Goal: Transaction & Acquisition: Book appointment/travel/reservation

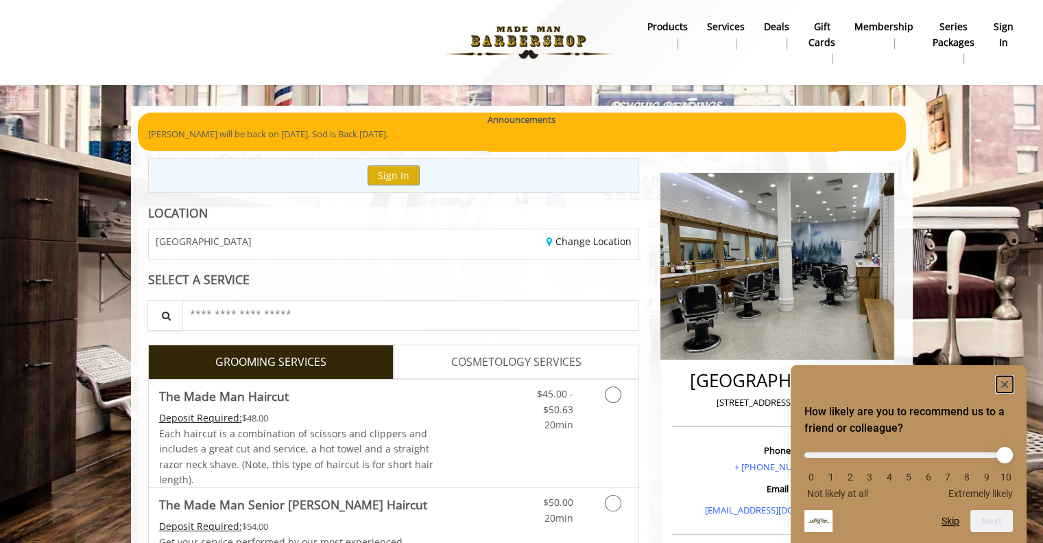
click at [1010, 388] on rect "Hide survey" at bounding box center [1005, 384] width 16 height 16
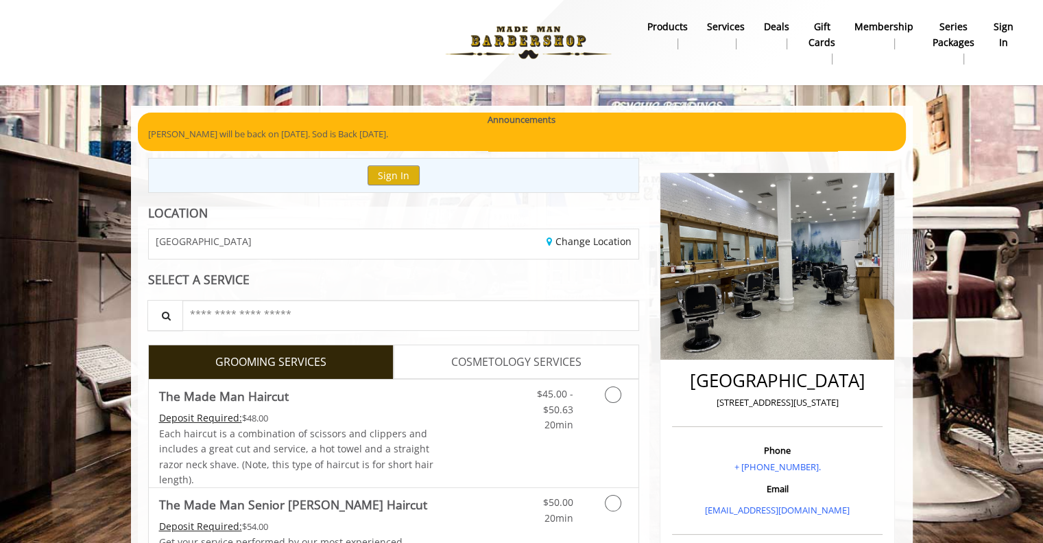
click at [486, 257] on div "Change Location" at bounding box center [521, 243] width 255 height 29
click at [567, 247] on div "Change Location" at bounding box center [521, 243] width 255 height 29
click at [572, 243] on link "Change Location" at bounding box center [589, 241] width 85 height 13
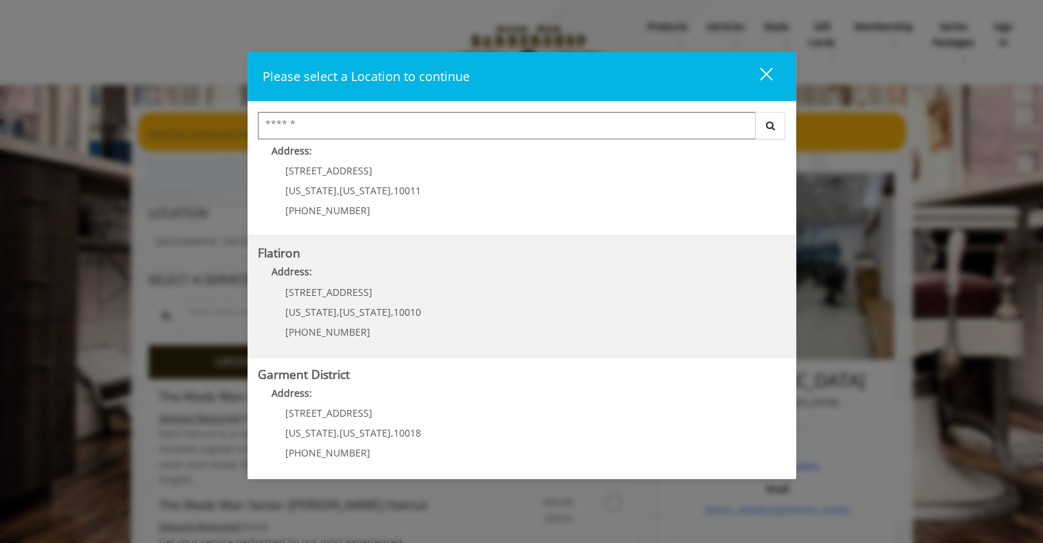
scroll to position [279, 0]
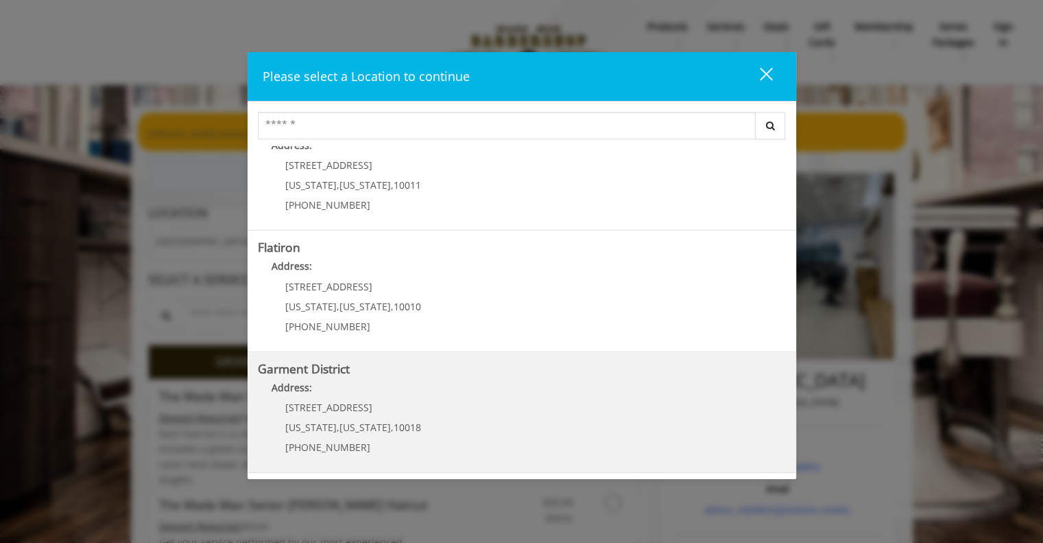
click at [326, 369] on b "Garment District" at bounding box center [304, 368] width 92 height 16
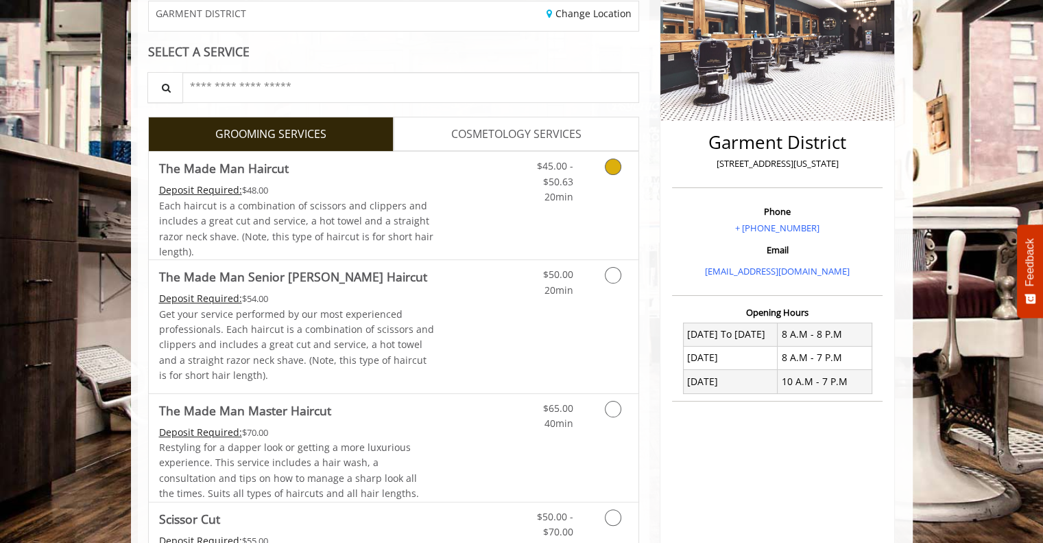
click at [488, 191] on link "Discounted Price" at bounding box center [475, 206] width 82 height 108
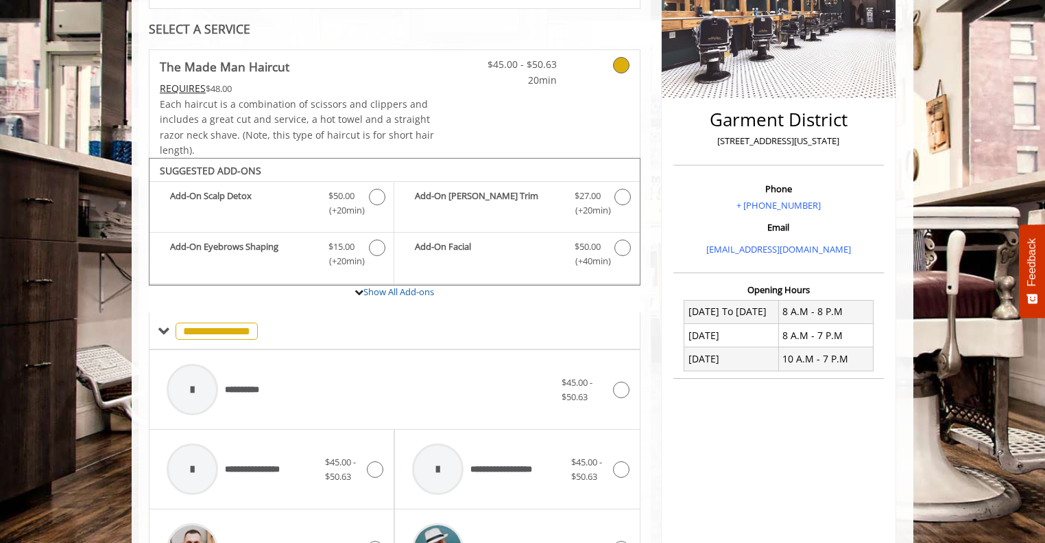
scroll to position [189, 0]
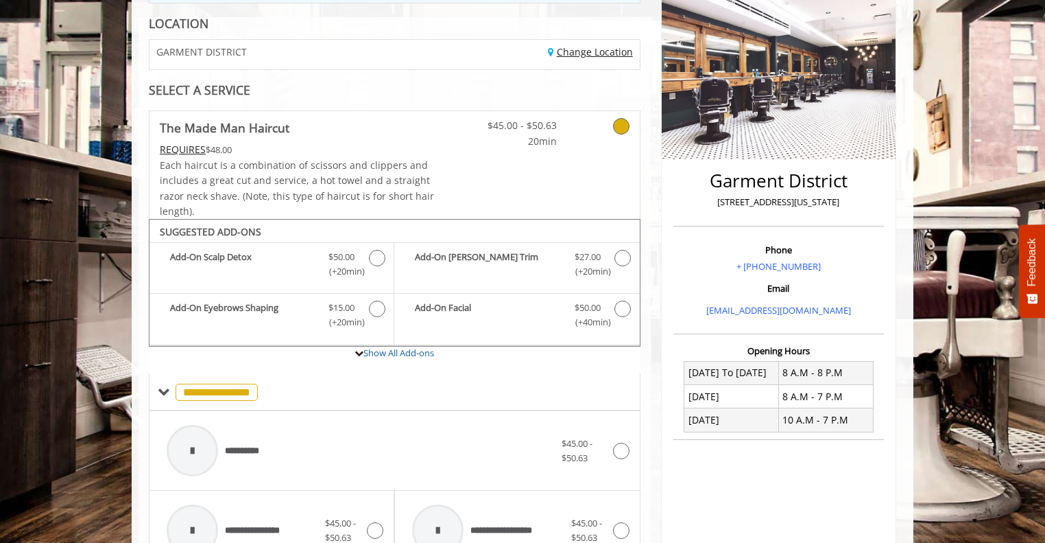
click at [560, 54] on link "Change Location" at bounding box center [590, 51] width 85 height 13
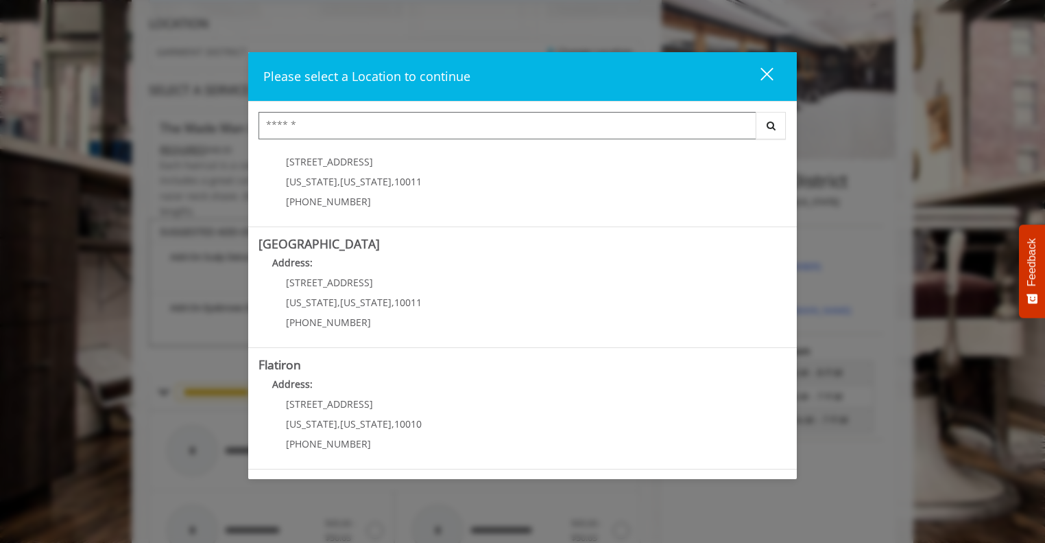
scroll to position [279, 0]
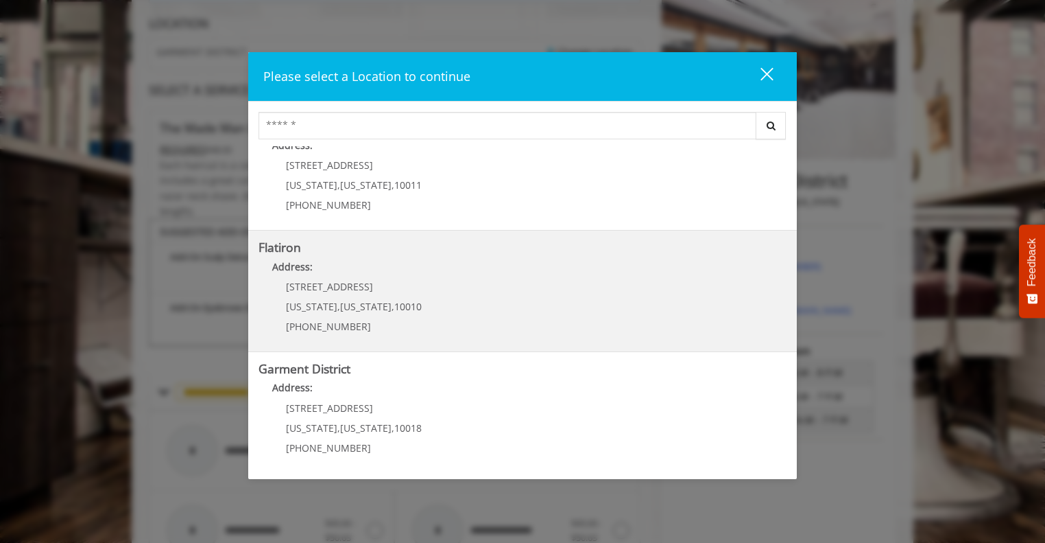
click at [440, 293] on "Flatiron Address: 10 E 23rd St New York , New York , 10010 (917) 475-1765" at bounding box center [523, 291] width 528 height 100
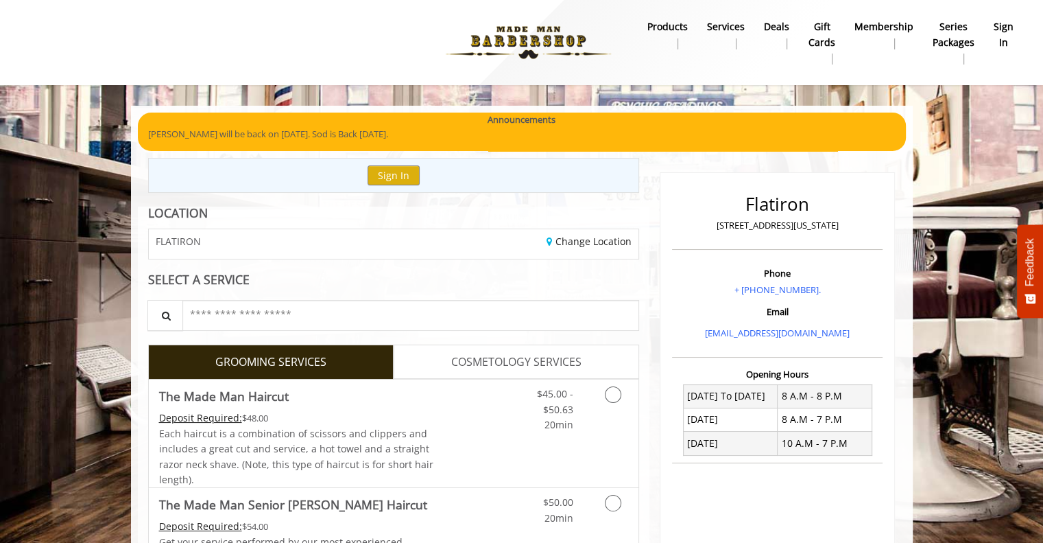
scroll to position [173, 0]
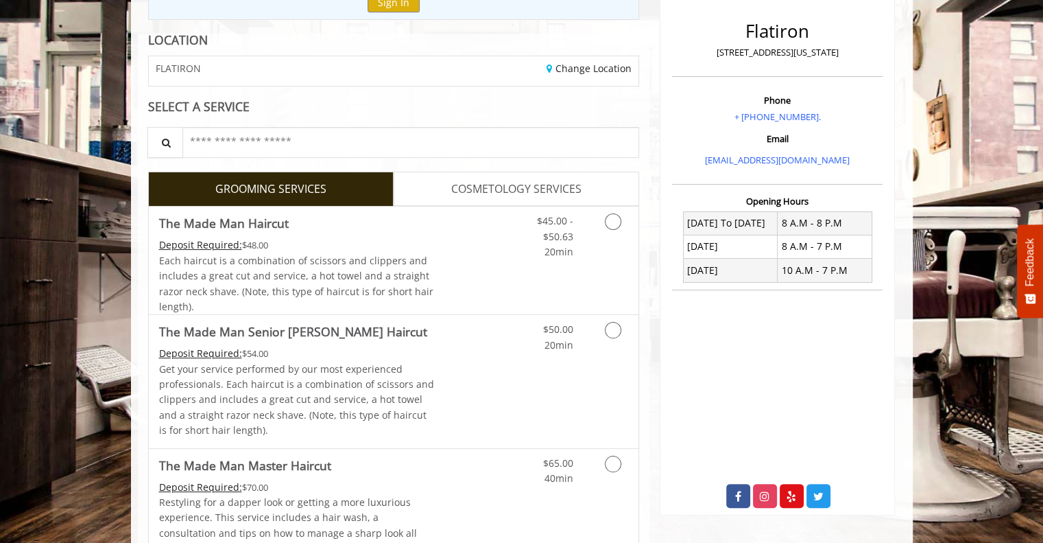
click at [435, 225] on link "Discounted Price" at bounding box center [475, 260] width 82 height 108
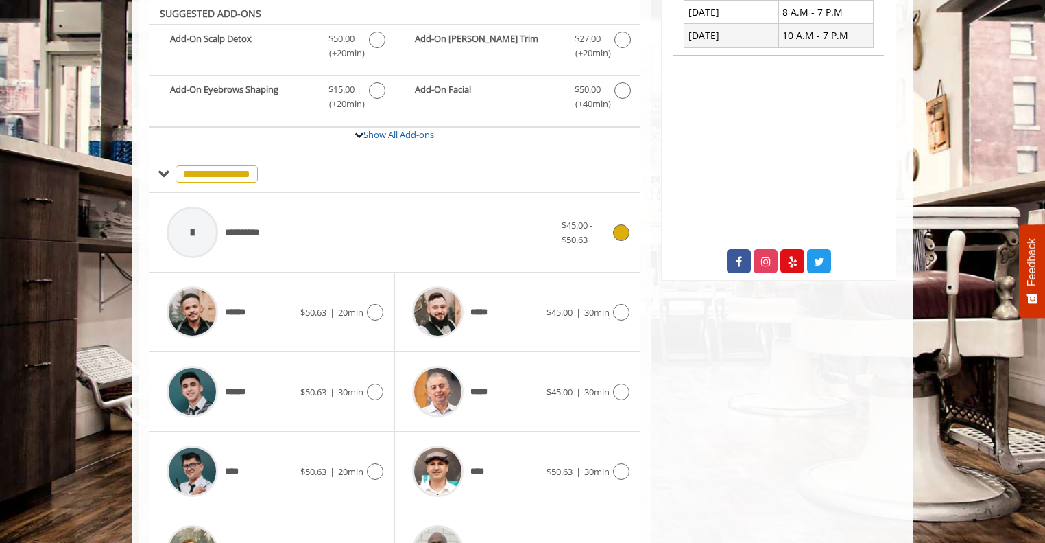
scroll to position [580, 0]
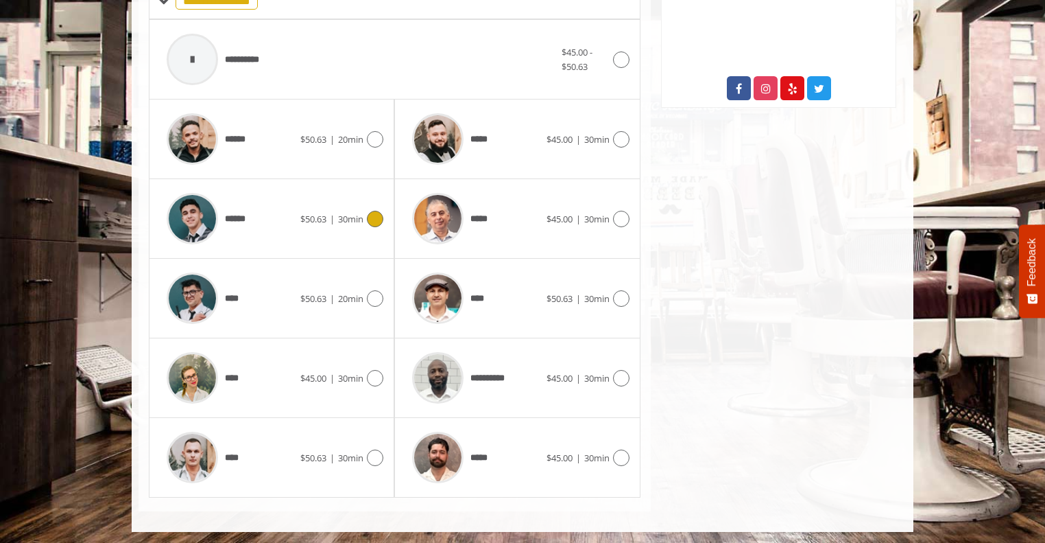
click at [289, 224] on div "******" at bounding box center [230, 218] width 141 height 65
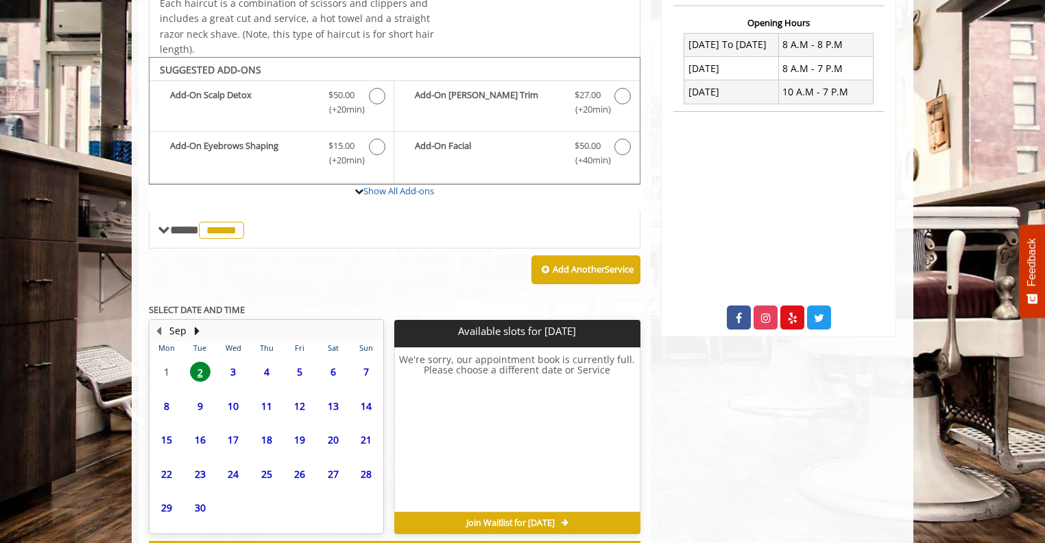
scroll to position [407, 0]
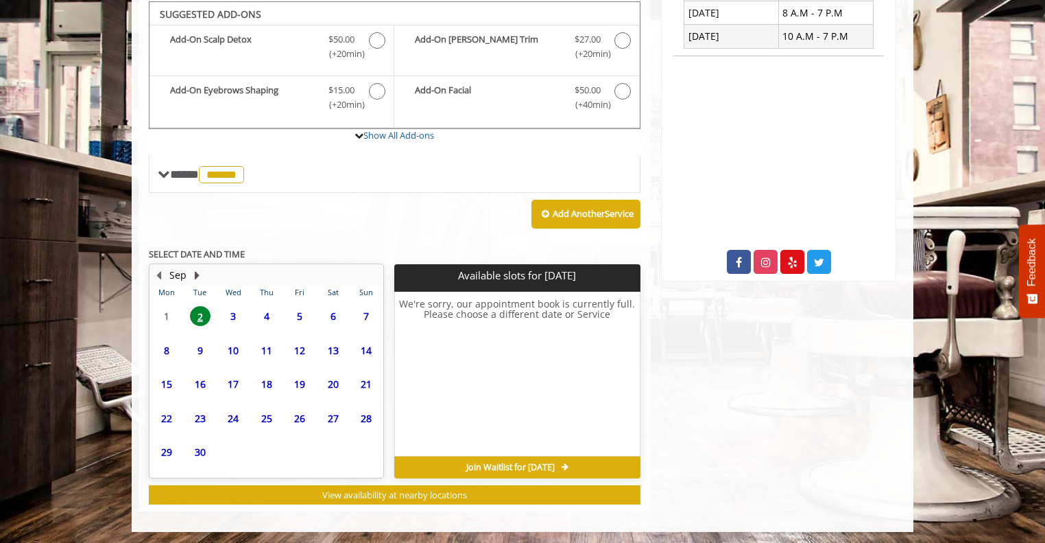
click at [194, 269] on button "Next Month" at bounding box center [196, 275] width 11 height 15
click at [158, 272] on button "Previous Month" at bounding box center [158, 275] width 11 height 15
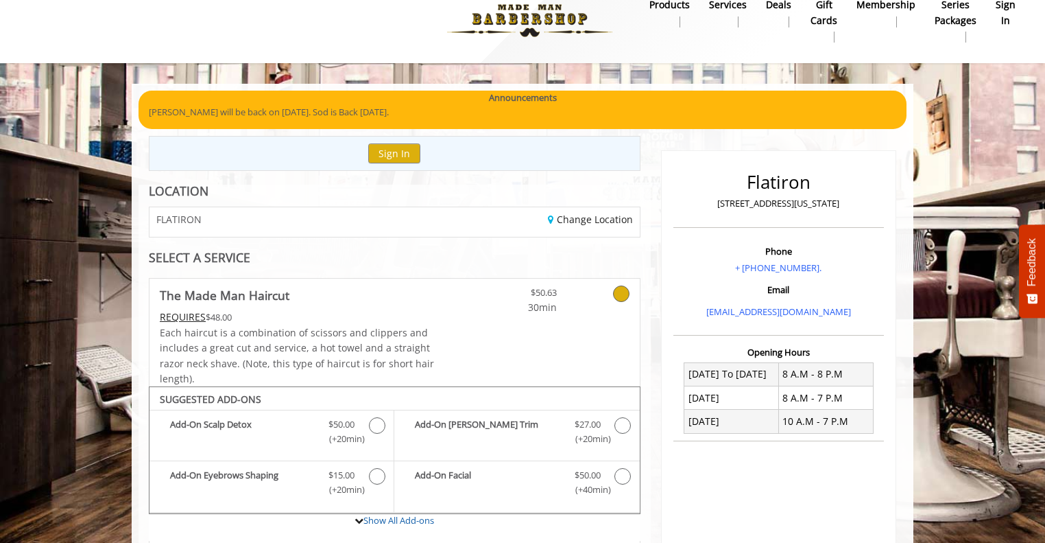
scroll to position [178, 0]
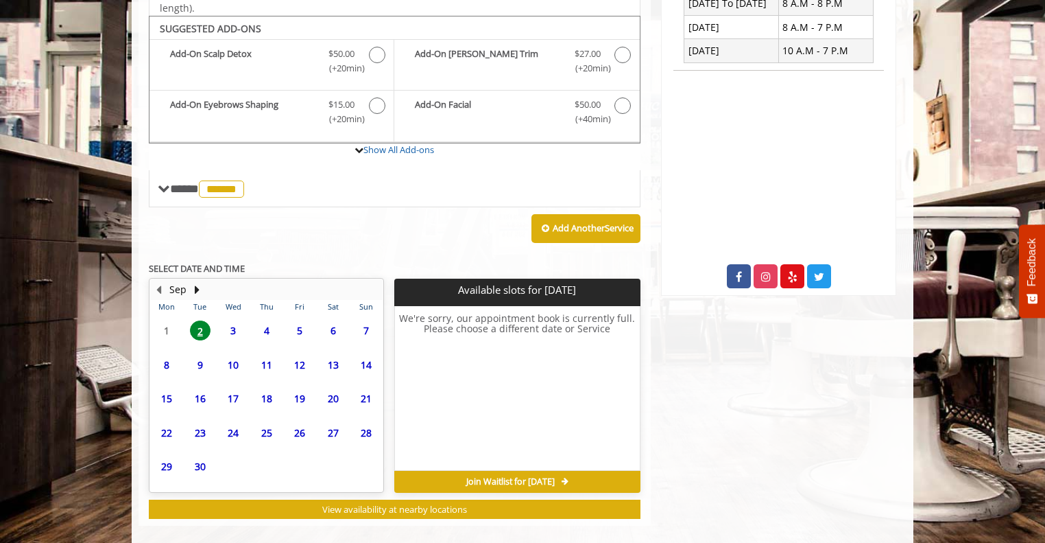
scroll to position [407, 0]
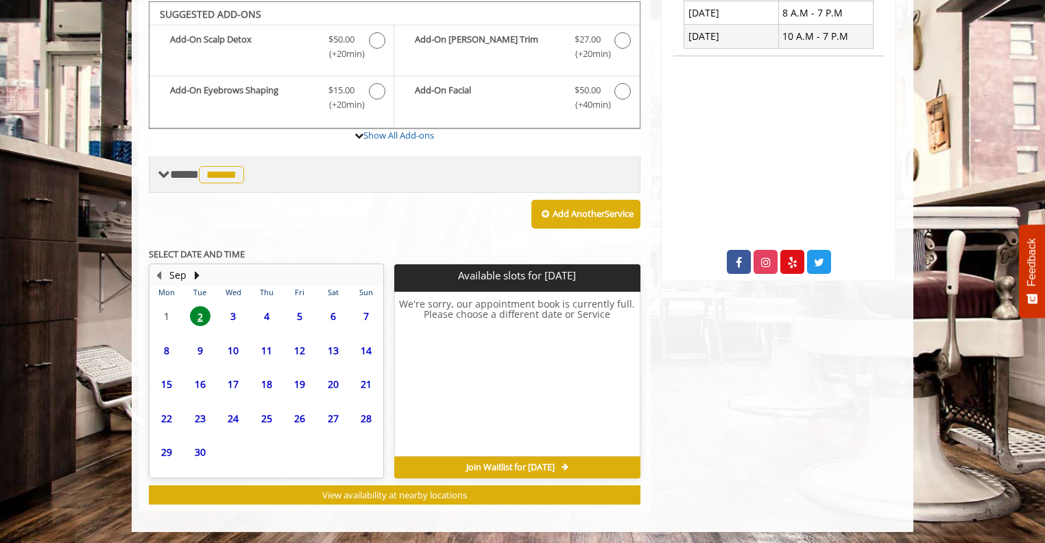
click at [224, 176] on span "******" at bounding box center [221, 174] width 45 height 17
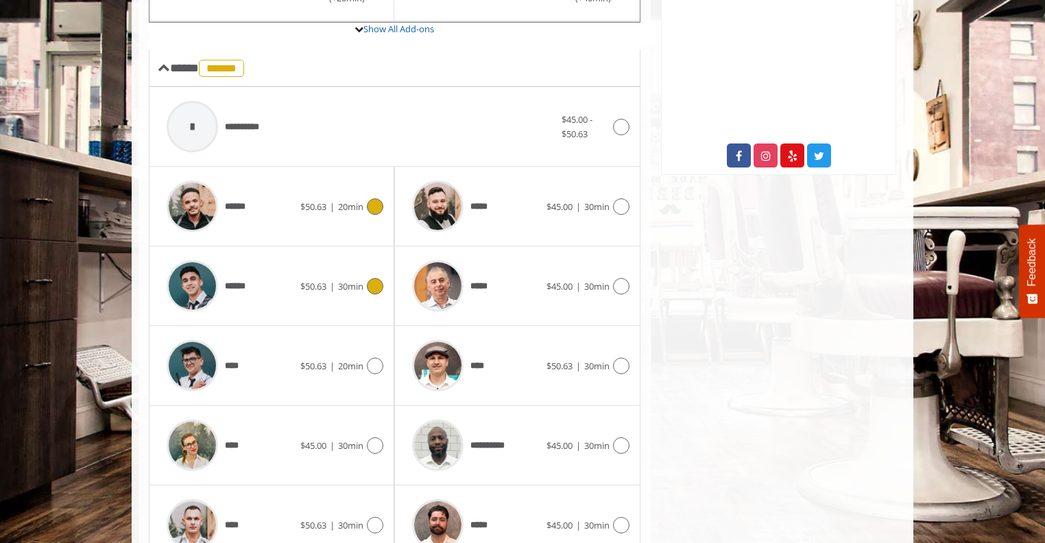
click at [286, 235] on div "******" at bounding box center [230, 206] width 141 height 65
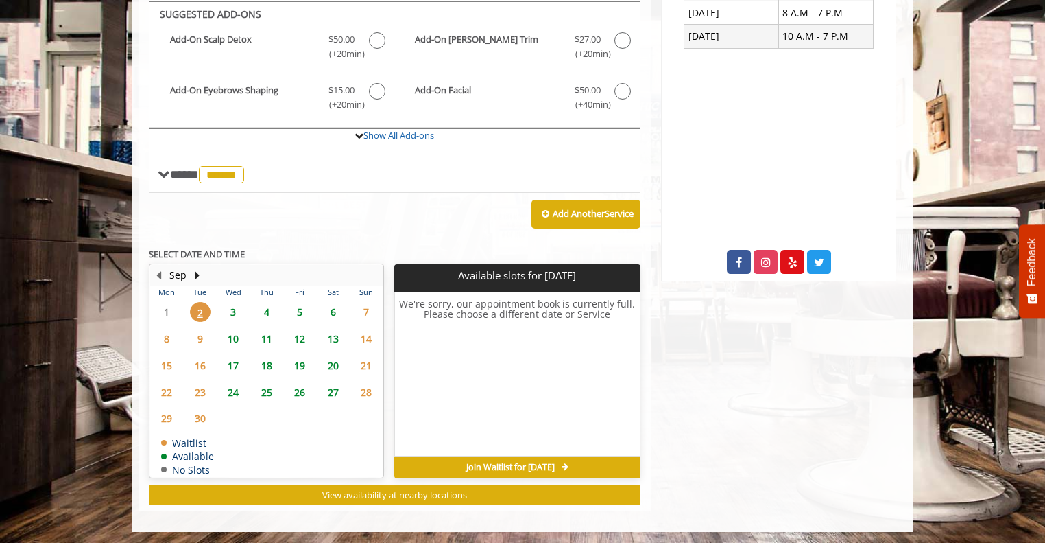
click at [231, 302] on span "3" at bounding box center [233, 312] width 21 height 20
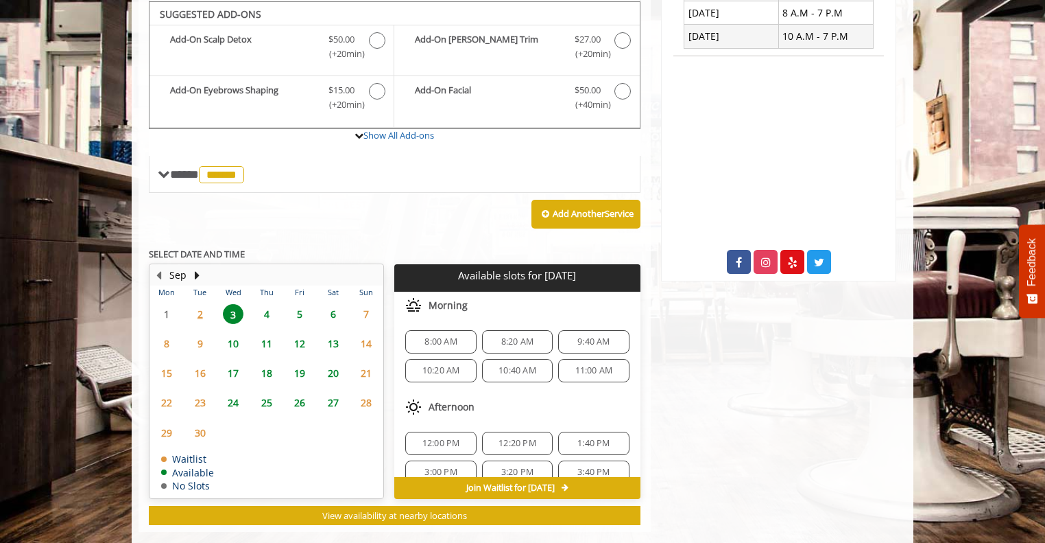
scroll to position [427, 0]
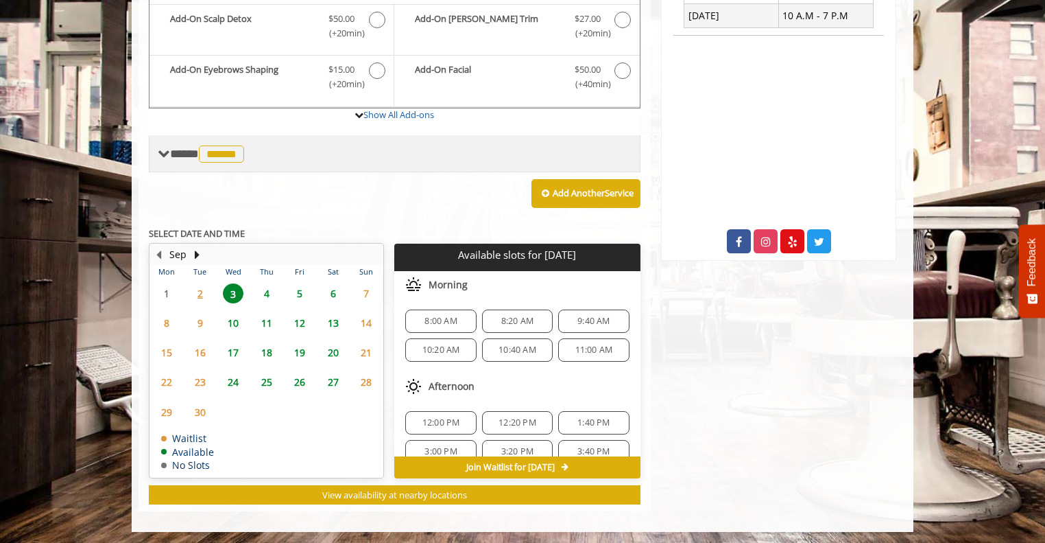
click at [233, 156] on span "******" at bounding box center [221, 153] width 45 height 17
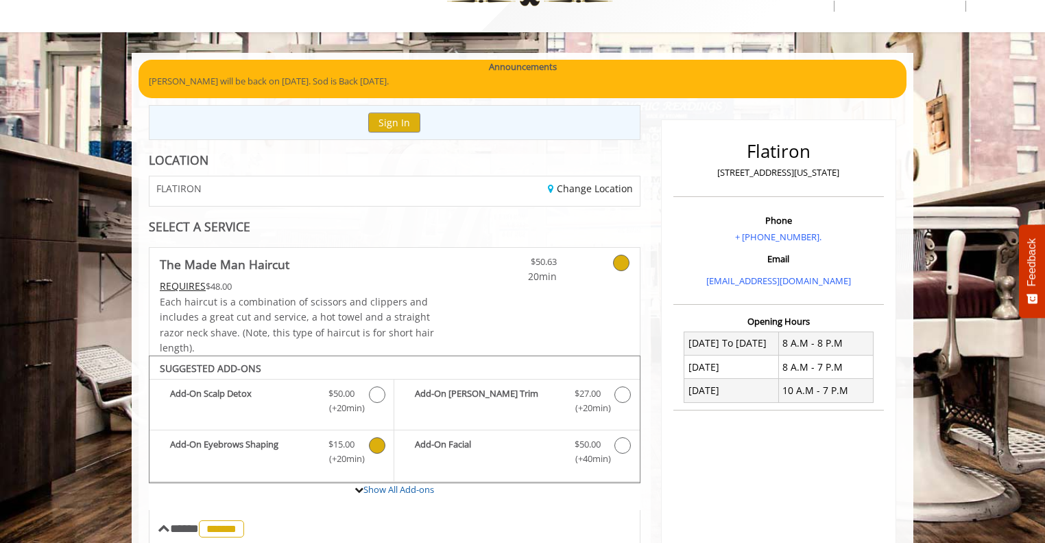
scroll to position [52, 0]
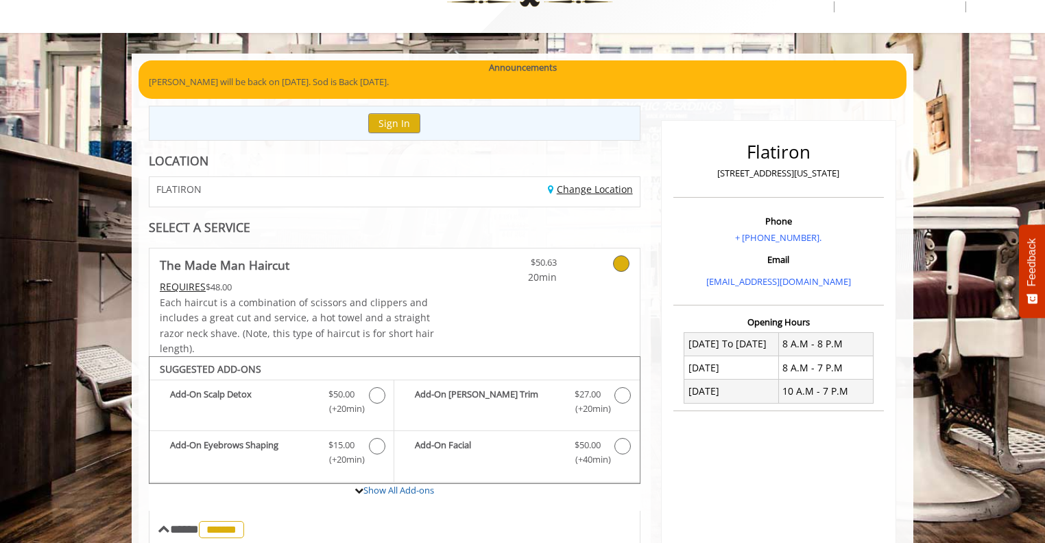
click at [554, 193] on link "Change Location" at bounding box center [590, 188] width 85 height 13
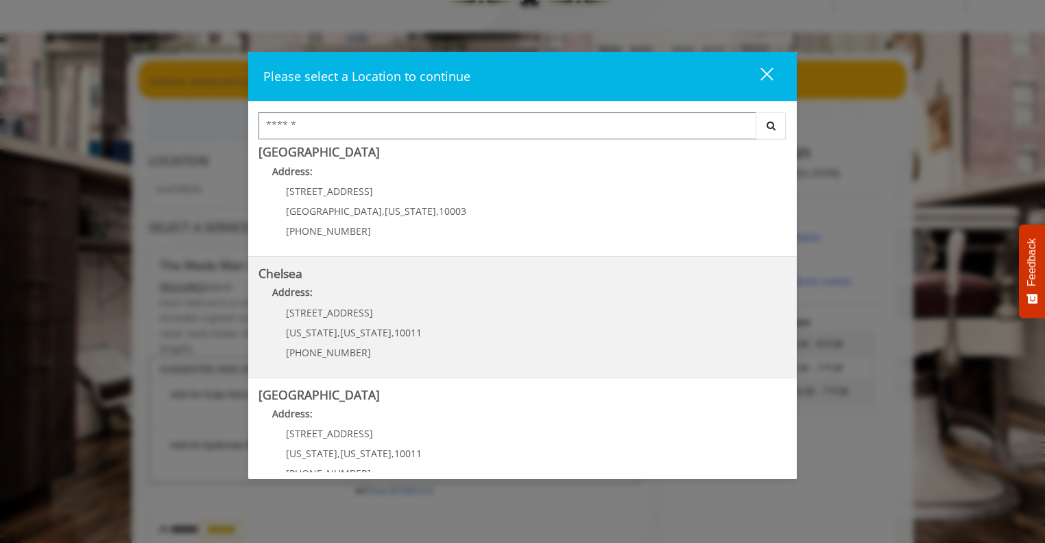
scroll to position [0, 0]
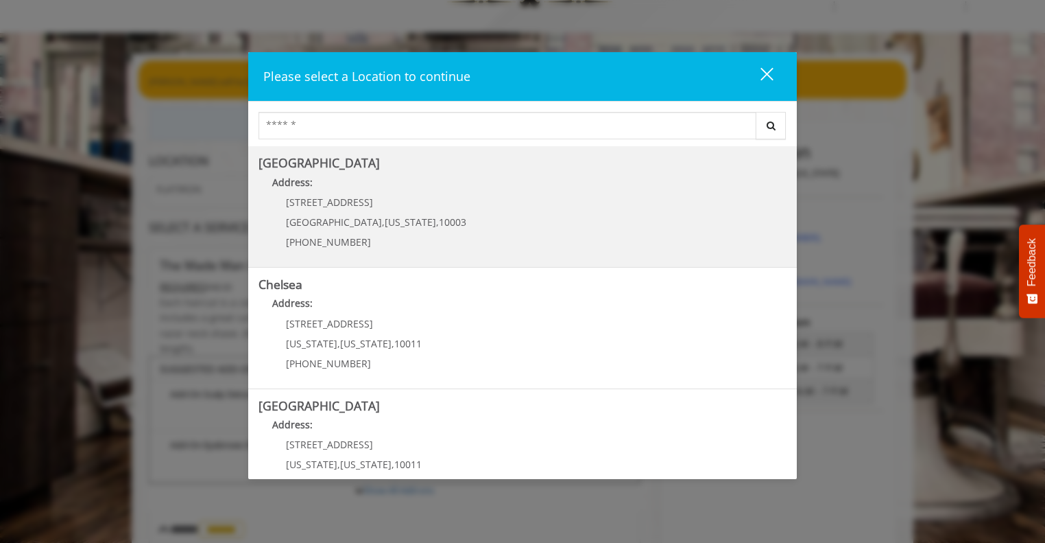
click at [328, 171] on Village "Greenwich Village Address: 60 E 8th St Manhattan , New York , 10003 (212) 598-1…" at bounding box center [523, 206] width 528 height 100
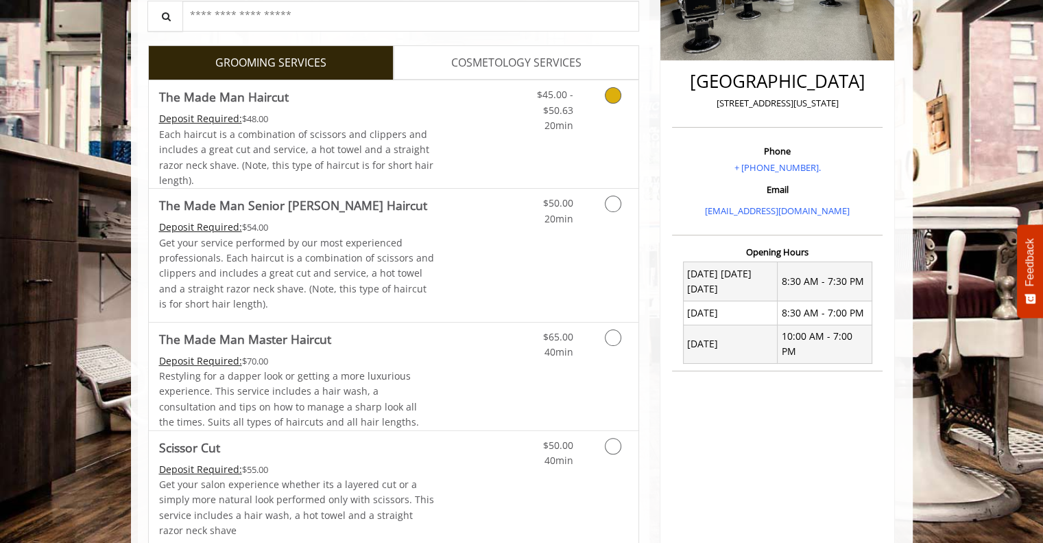
click at [451, 139] on link "Discounted Price" at bounding box center [475, 134] width 82 height 108
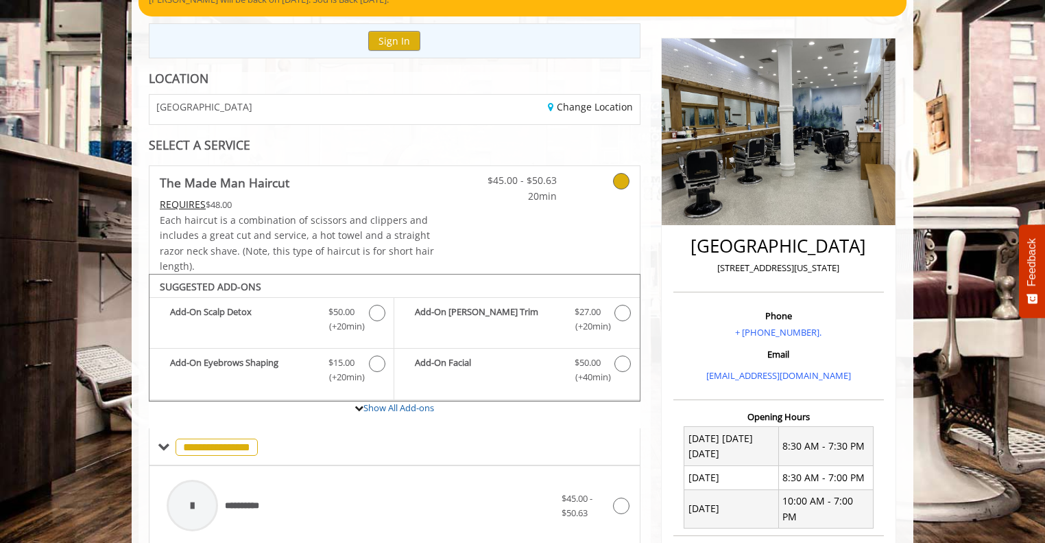
scroll to position [129, 0]
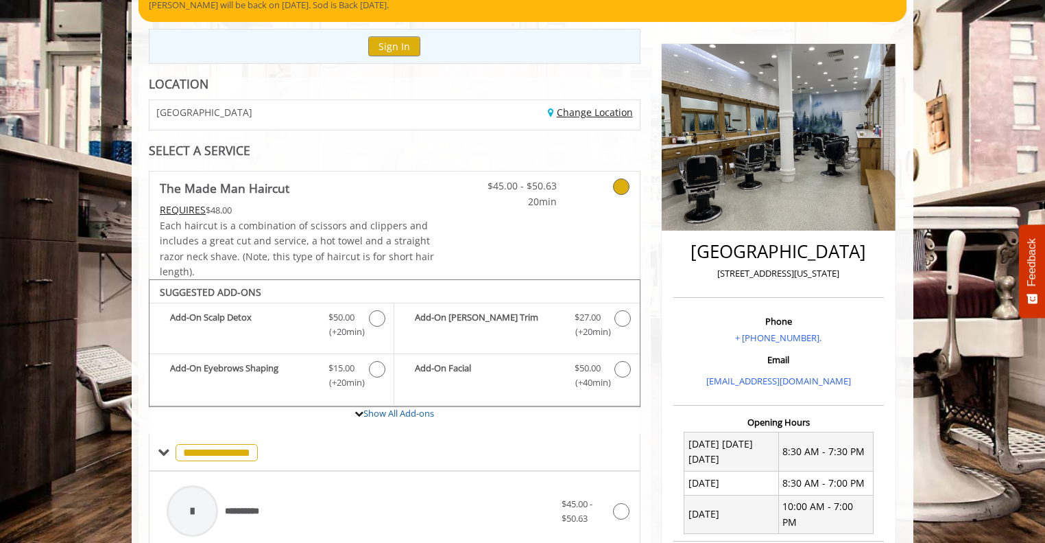
click at [582, 115] on link "Change Location" at bounding box center [590, 112] width 85 height 13
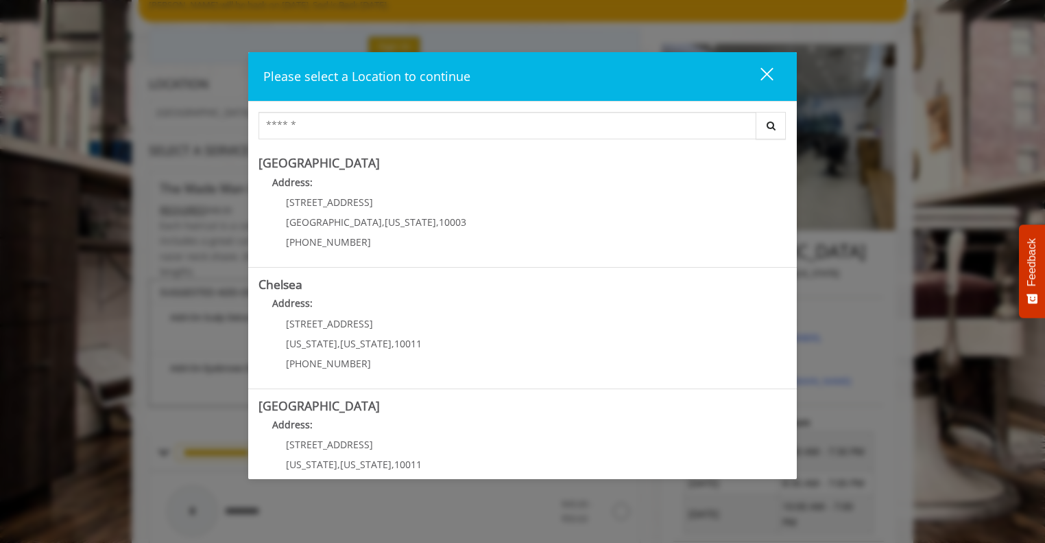
drag, startPoint x: 458, startPoint y: 292, endPoint x: 381, endPoint y: 291, distance: 76.8
click at [381, 291] on link "Chelsea Address: 169/170 W 23rd St New York , New York , 10011 (917) 639-3902" at bounding box center [523, 328] width 528 height 100
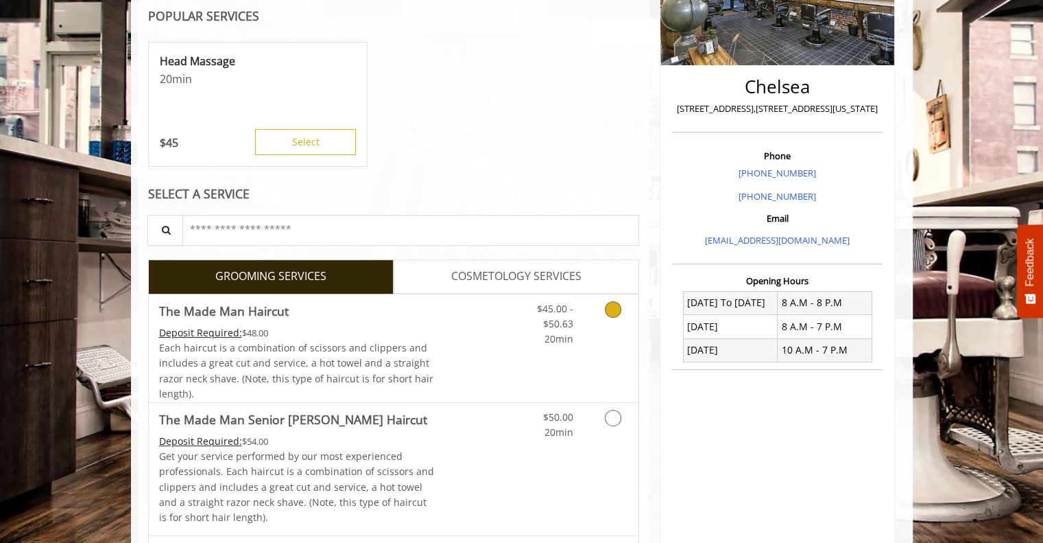
click at [458, 356] on link "Discounted Price" at bounding box center [475, 348] width 82 height 108
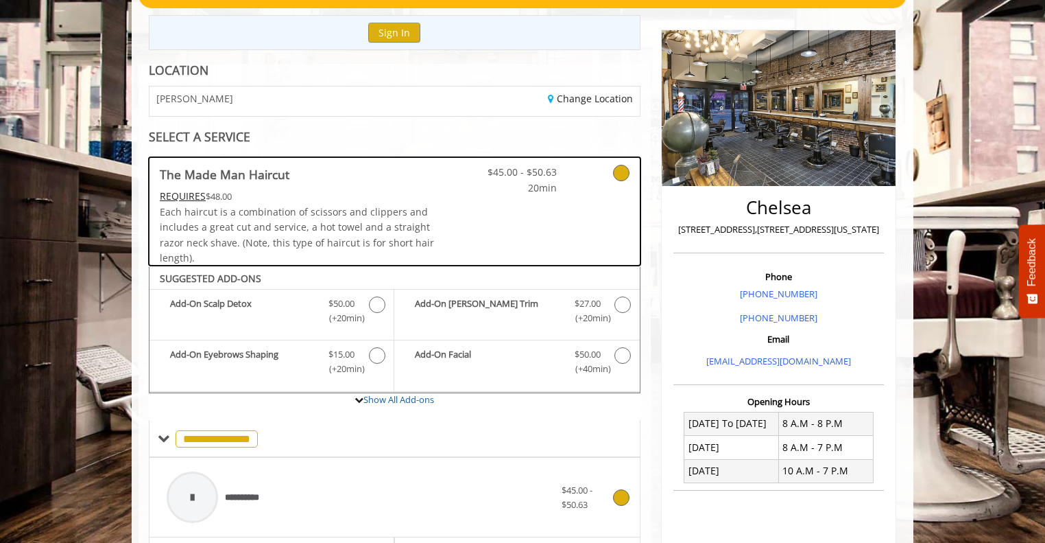
scroll to position [141, 0]
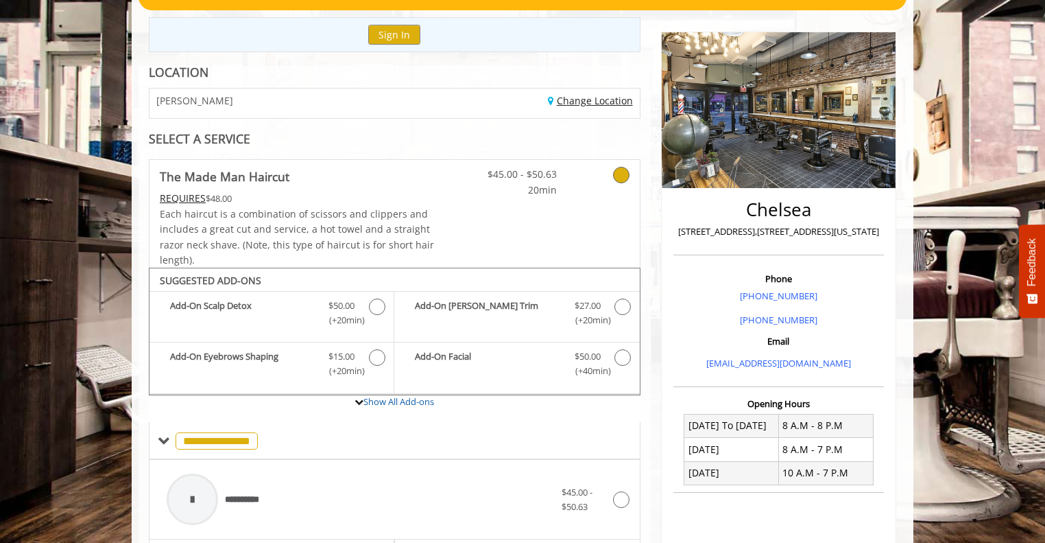
click at [579, 102] on link "Change Location" at bounding box center [590, 100] width 85 height 13
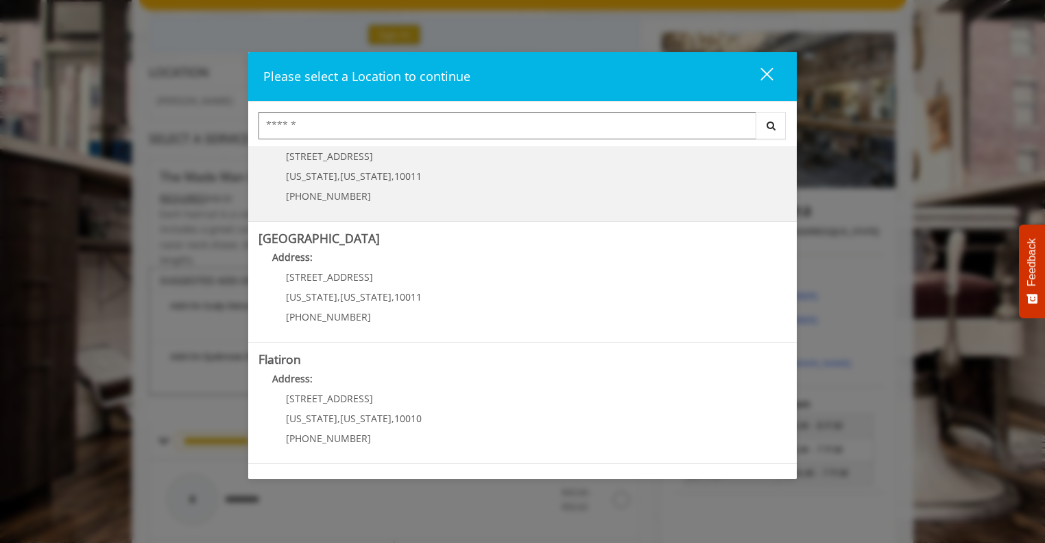
scroll to position [169, 0]
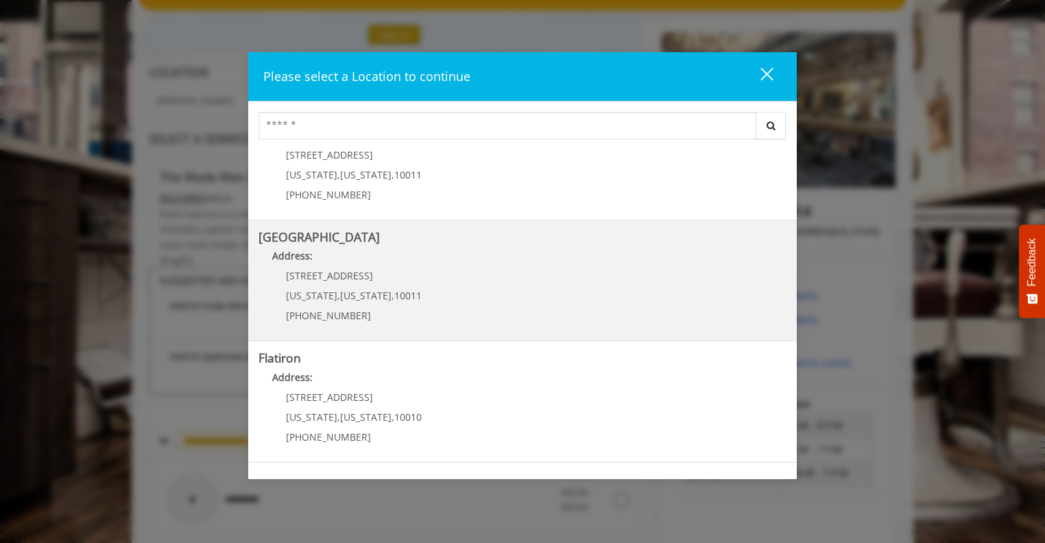
click at [450, 282] on Street "Chelsea 15th Street Address: 267 W 15th St New York , New York , 10011 (646) 85…" at bounding box center [523, 280] width 528 height 100
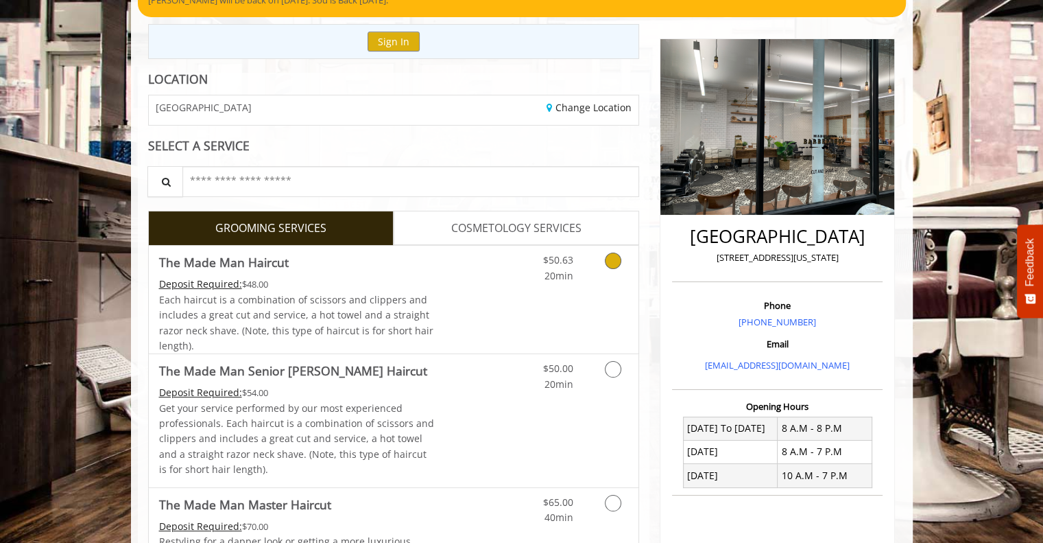
click at [449, 298] on link "Discounted Price" at bounding box center [475, 300] width 82 height 108
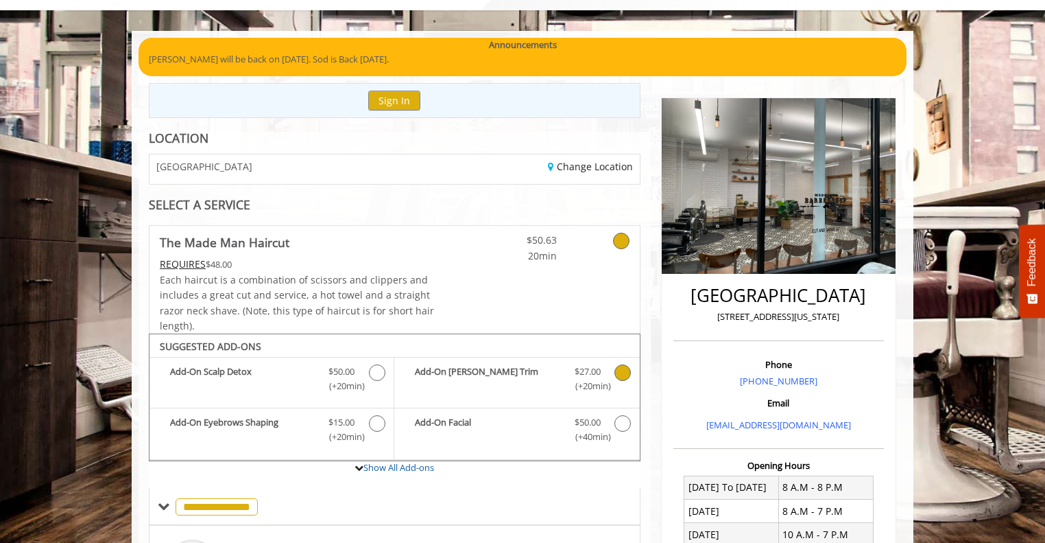
scroll to position [71, 0]
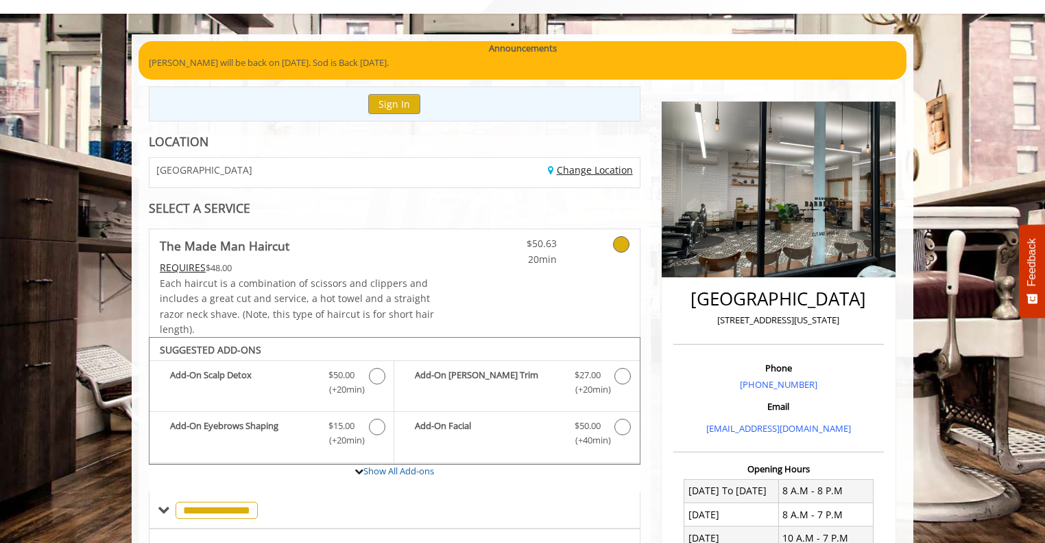
click at [587, 167] on link "Change Location" at bounding box center [590, 169] width 85 height 13
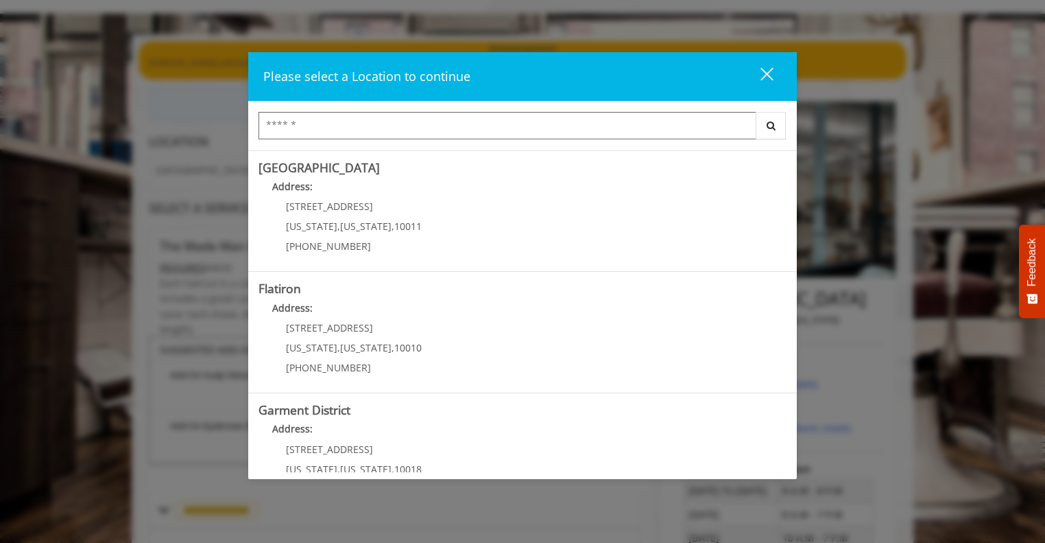
scroll to position [279, 0]
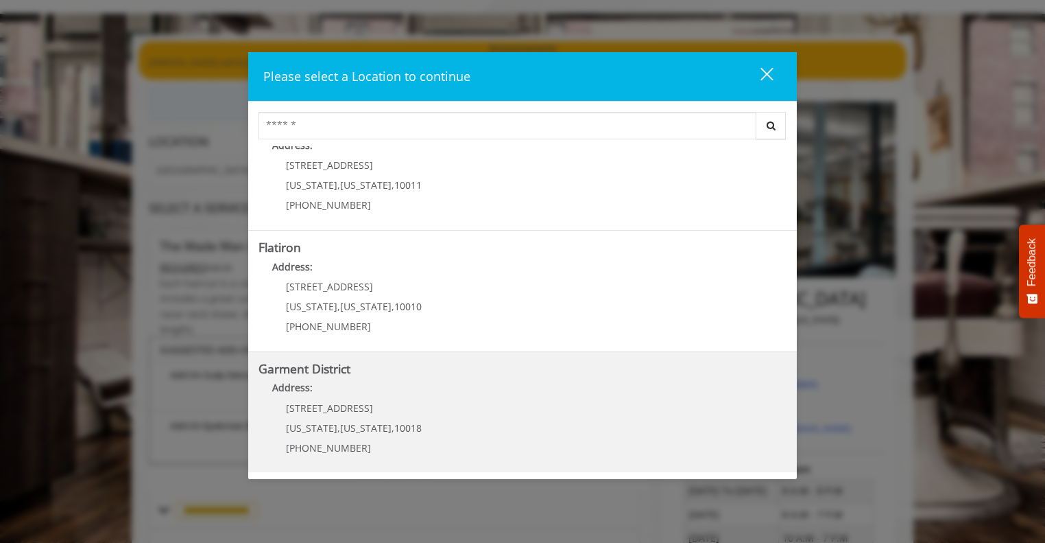
click at [392, 392] on District "Address:" at bounding box center [523, 391] width 528 height 22
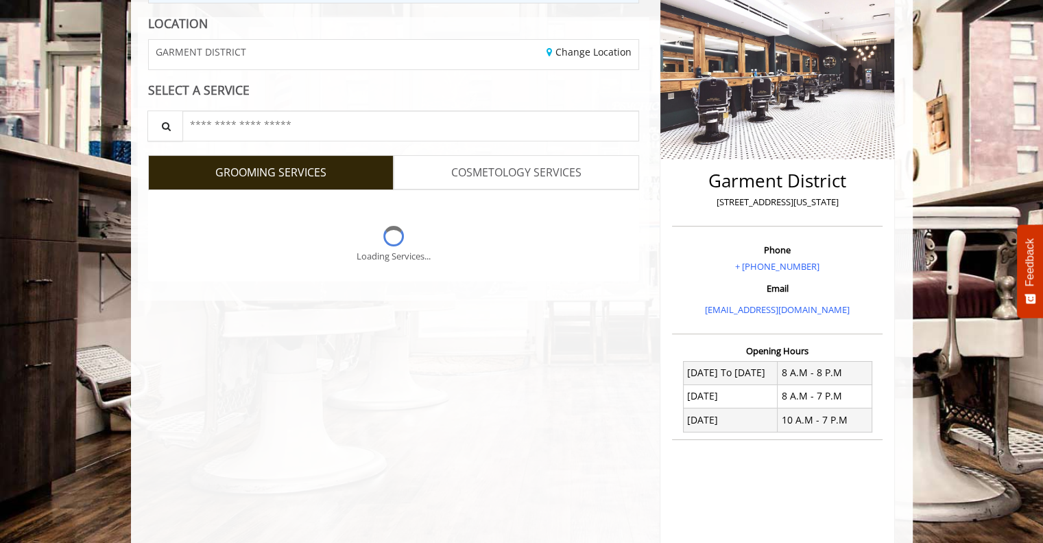
scroll to position [200, 0]
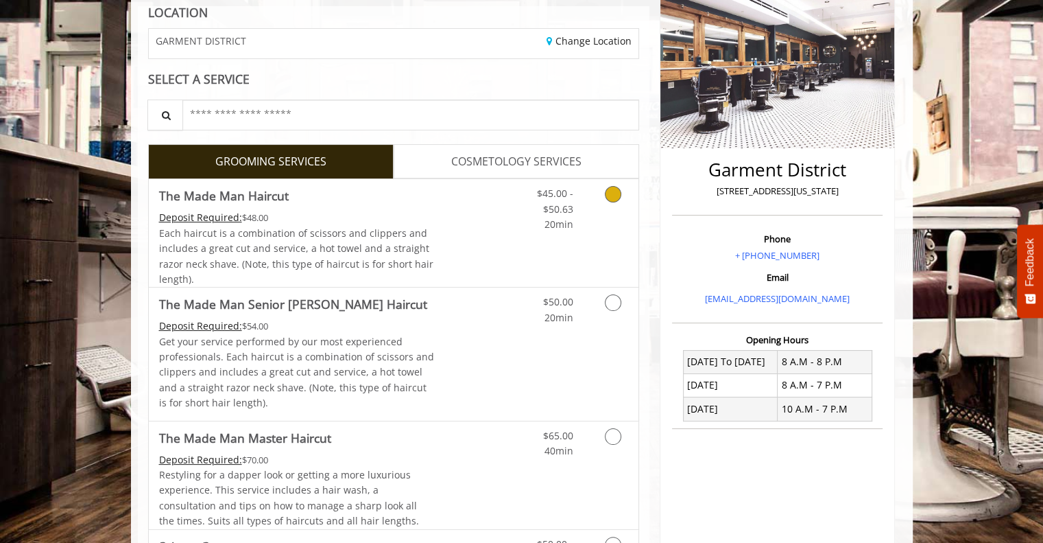
click at [401, 226] on span "Each haircut is a combination of scissors and clippers and includes a great cut…" at bounding box center [296, 255] width 274 height 59
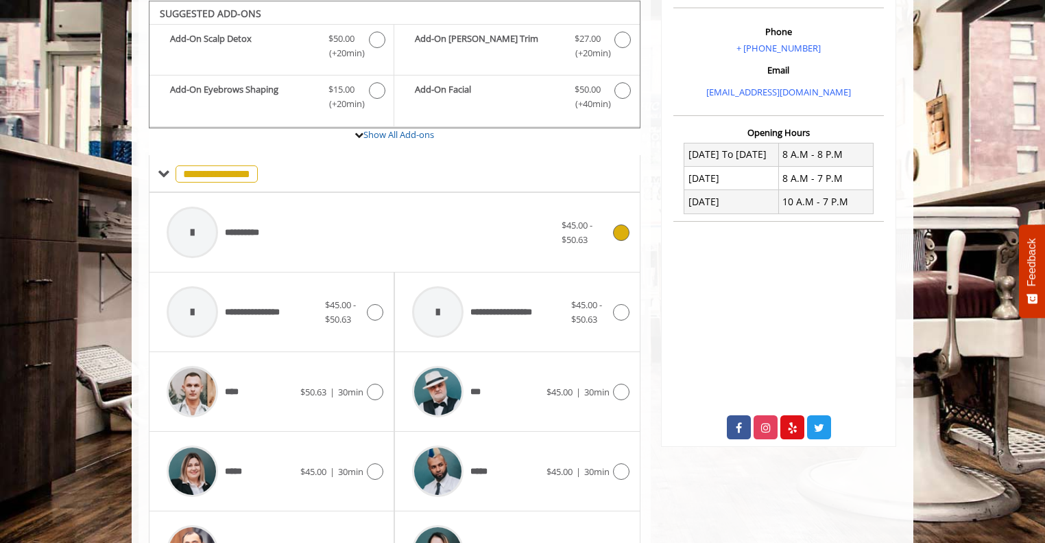
scroll to position [659, 0]
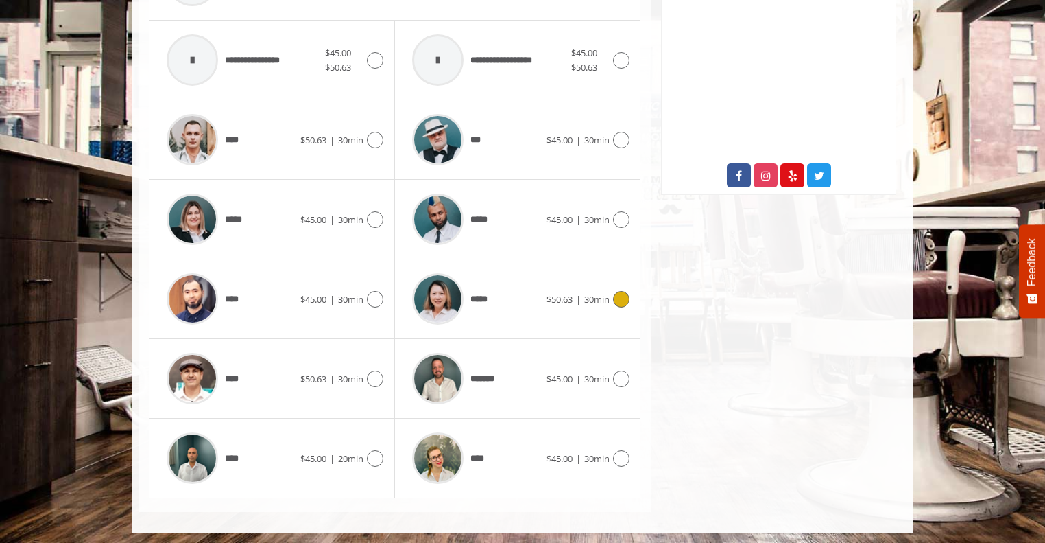
click at [479, 298] on span "*****" at bounding box center [481, 299] width 21 height 14
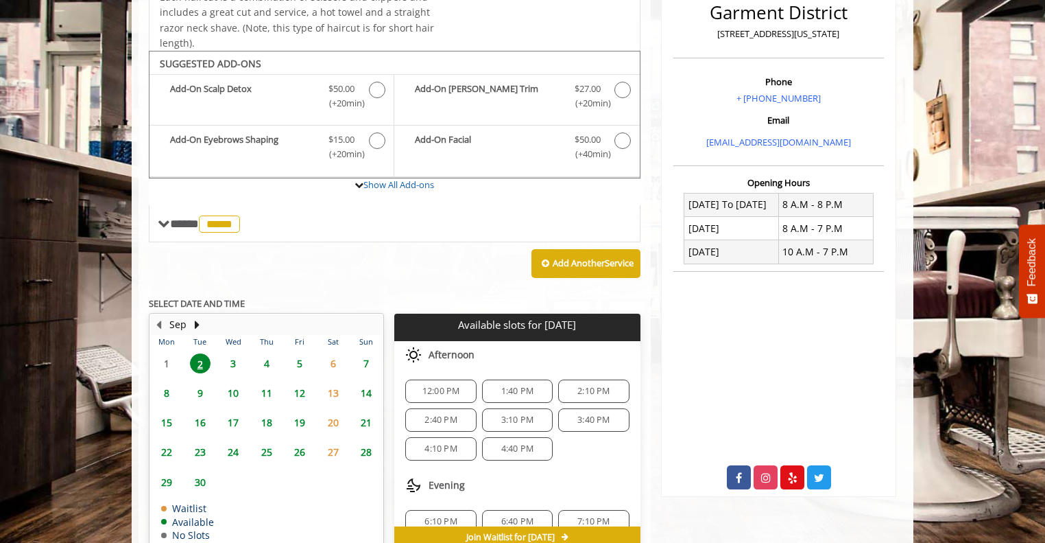
scroll to position [357, 0]
